Goal: Task Accomplishment & Management: Manage account settings

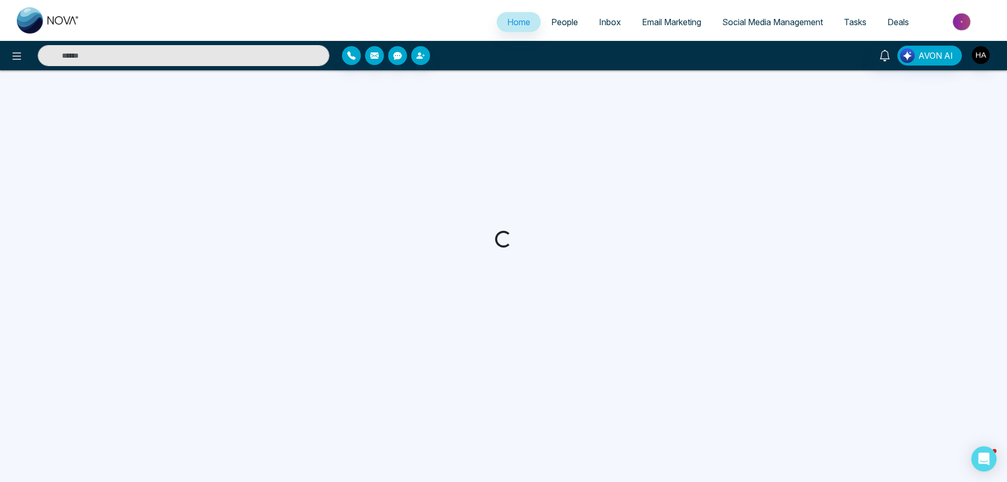
select select "*"
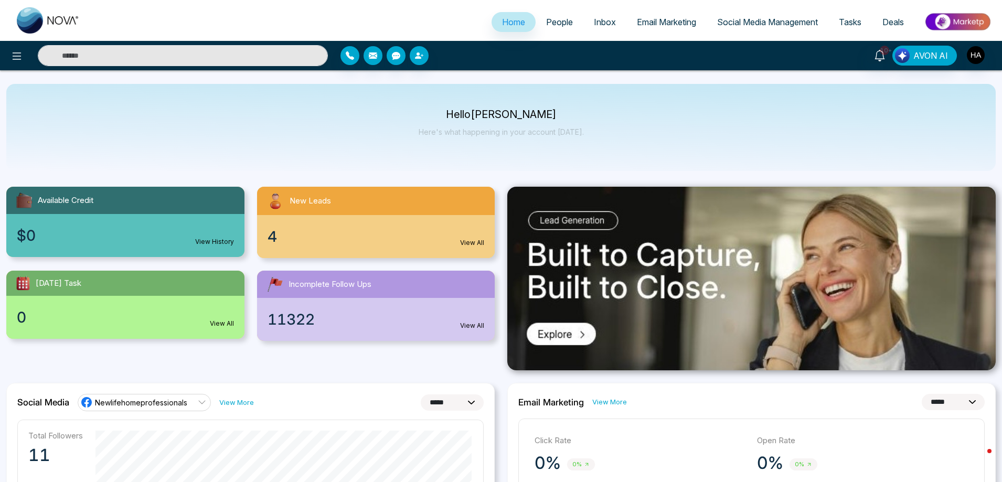
click at [336, 228] on div "4 View All" at bounding box center [376, 236] width 238 height 43
